Goal: Information Seeking & Learning: Find specific fact

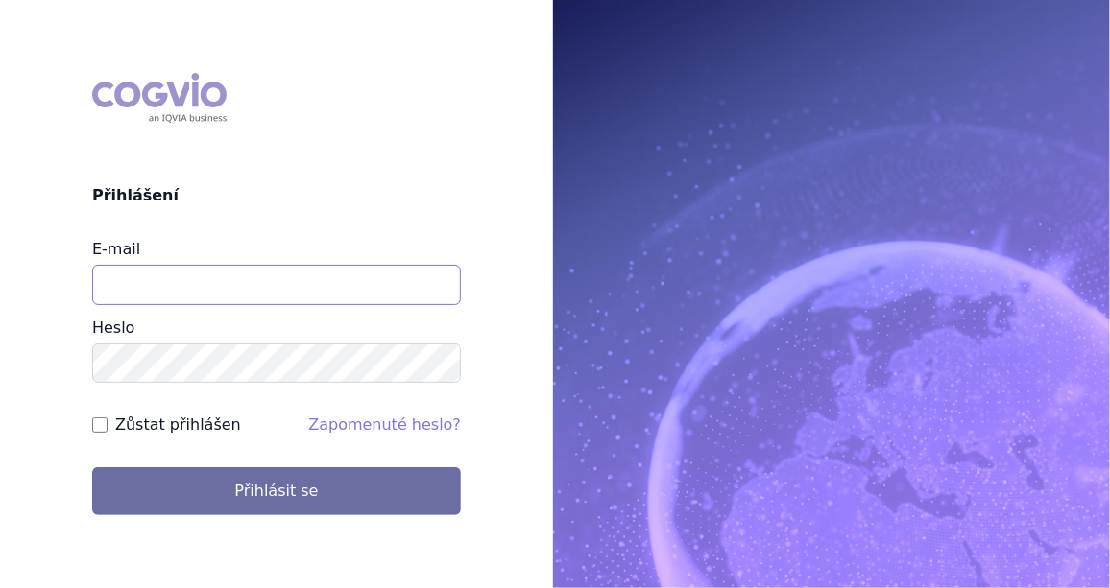
click at [163, 278] on input "E-mail" at bounding box center [276, 285] width 369 height 40
type input "jan.j.krivsky@gsk.com"
click at [99, 425] on input "Zůstat přihlášen" at bounding box center [99, 425] width 15 height 15
checkbox input "true"
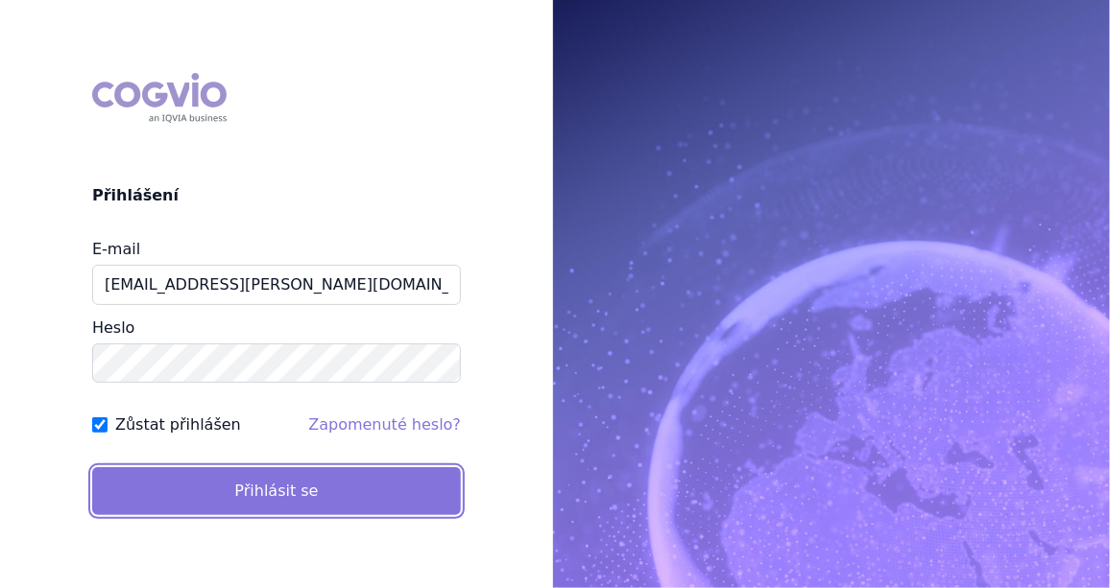
click at [220, 499] on button "Přihlásit se" at bounding box center [276, 491] width 369 height 48
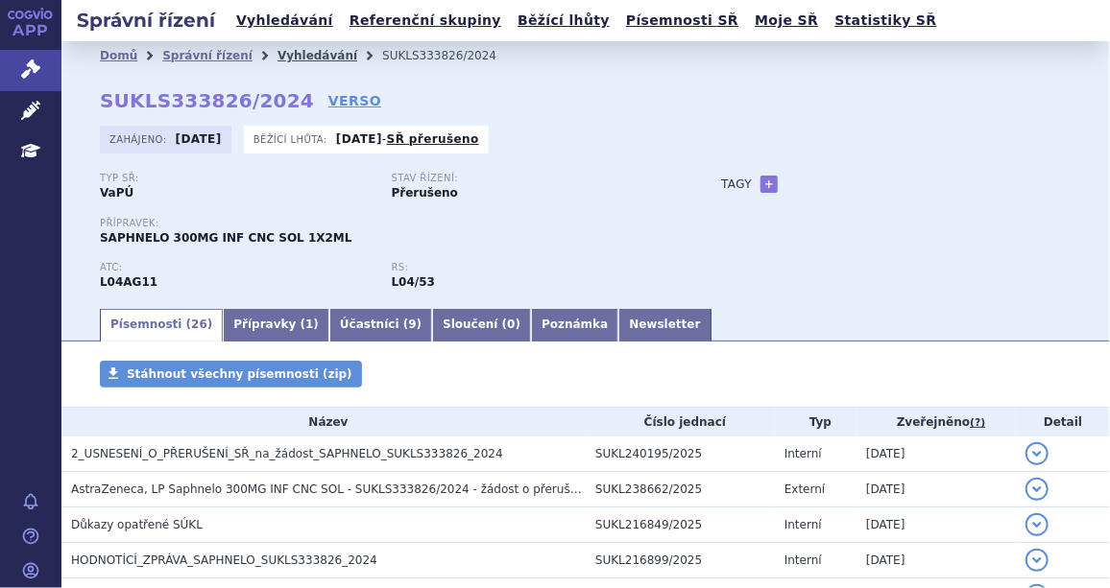
click at [298, 58] on link "Vyhledávání" at bounding box center [317, 55] width 80 height 13
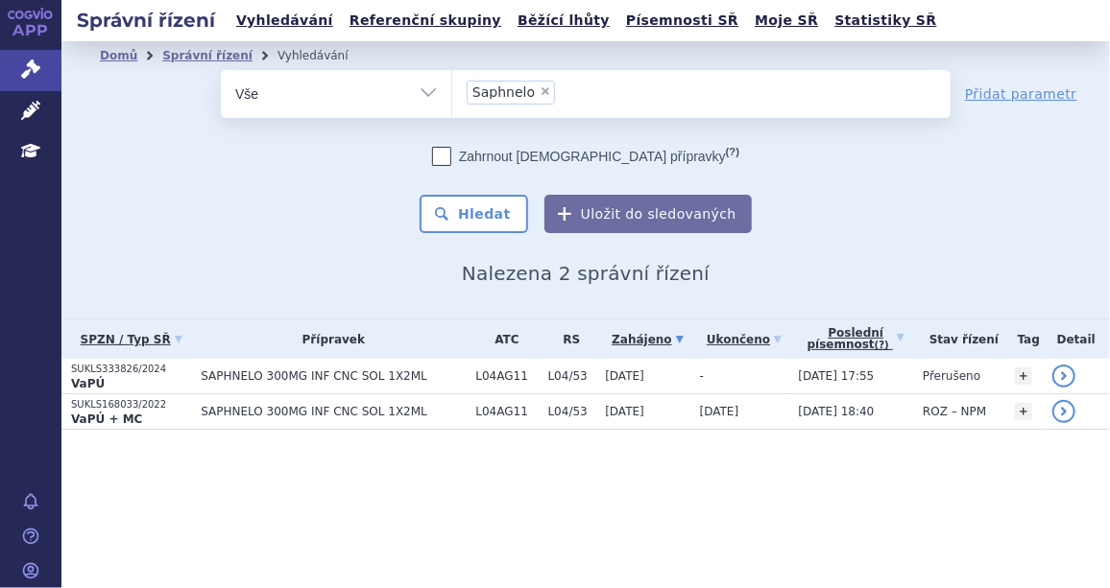
click at [539, 88] on span "×" at bounding box center [545, 91] width 12 height 12
click at [452, 88] on select "Saphnelo" at bounding box center [451, 93] width 1 height 48
select select
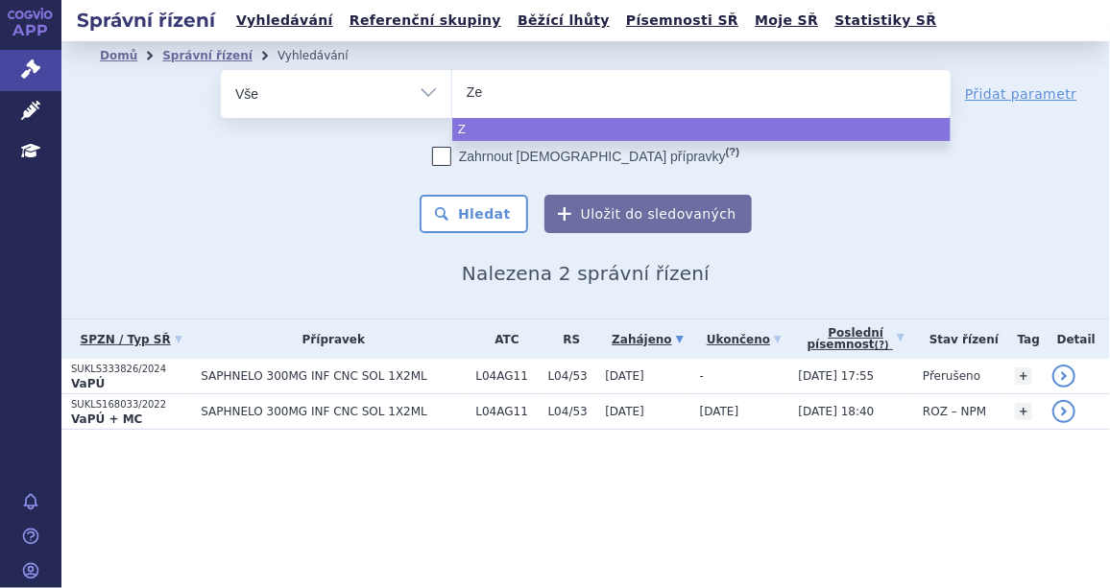
type input "Zej"
type input "Zeju"
type input "Zejul"
type input "Zejula"
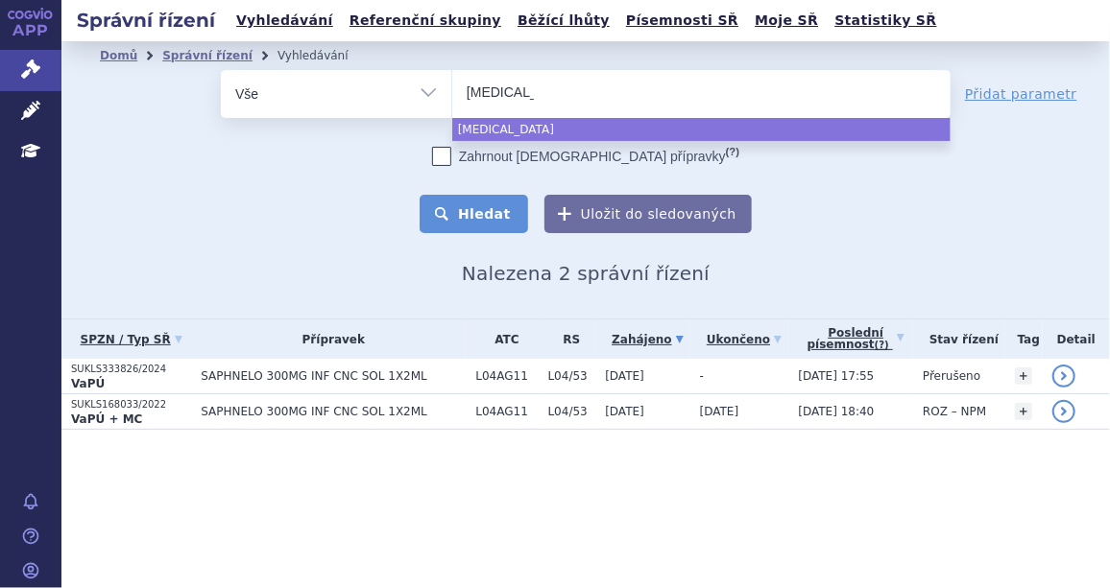
select select "Zejula"
click at [483, 211] on button "Hledat" at bounding box center [473, 214] width 108 height 38
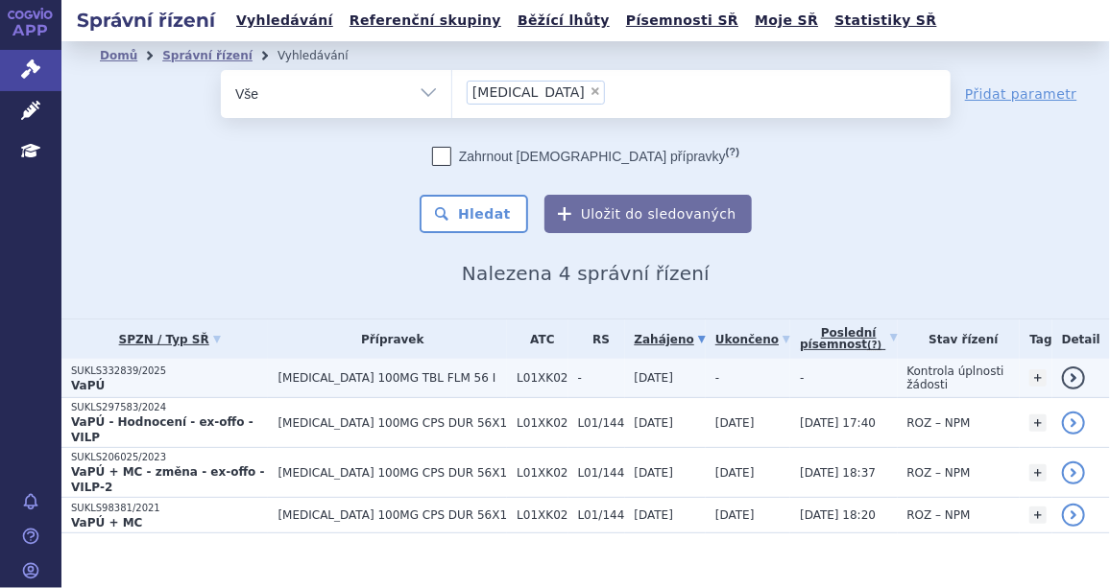
click at [113, 365] on p "SUKLS332839/2025" at bounding box center [169, 371] width 197 height 13
click at [149, 365] on p "SUKLS332839/2025" at bounding box center [169, 371] width 197 height 13
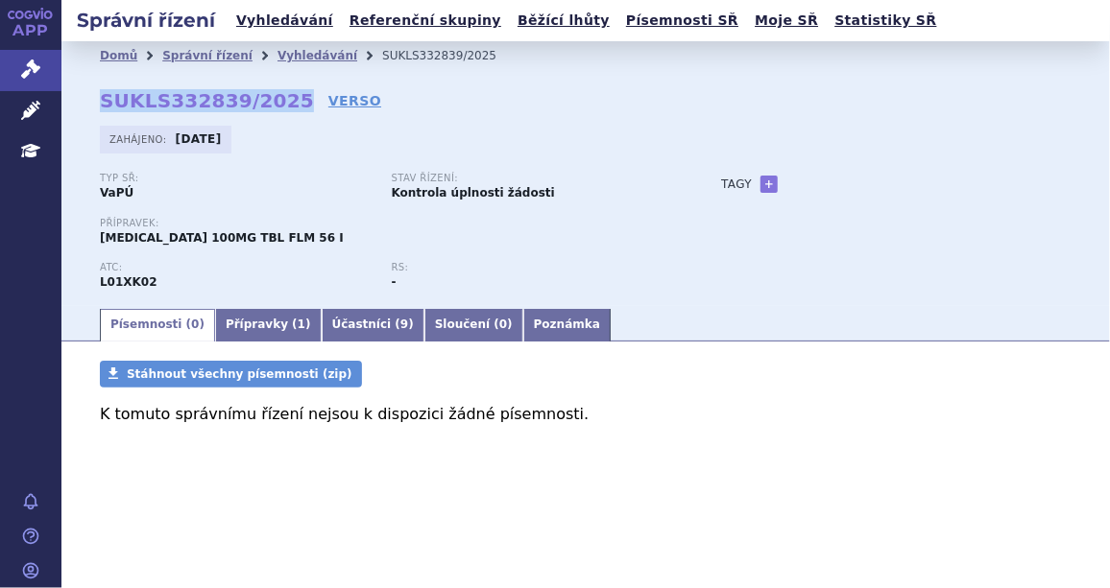
drag, startPoint x: 278, startPoint y: 97, endPoint x: 130, endPoint y: 75, distance: 150.4
click at [130, 75] on div "Domů Správní řízení Vyhledávání SUKLS332839/2025 SUKLS332839/2025 VERSO [GEOGRA…" at bounding box center [585, 188] width 1048 height 236
copy strong "SUKLS332839/2025"
